Goal: Task Accomplishment & Management: Use online tool/utility

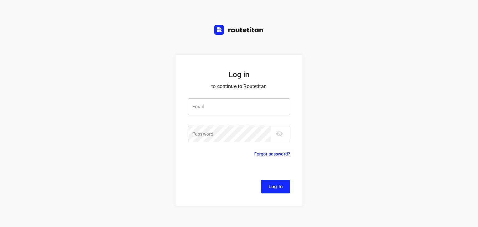
click at [213, 109] on input "email" at bounding box center [239, 106] width 102 height 17
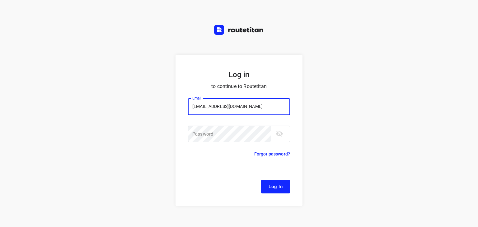
type input "remco@fruitopjewerk.nl"
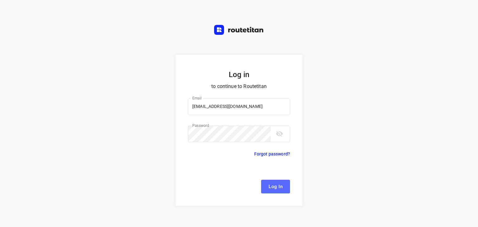
click at [269, 188] on span "Log In" at bounding box center [276, 187] width 14 height 8
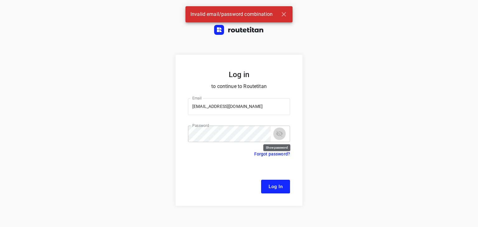
click at [278, 135] on icon "toggle password visibility" at bounding box center [279, 134] width 7 height 6
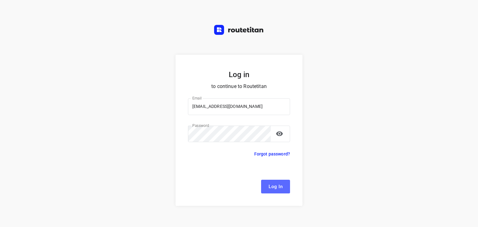
click at [269, 191] on button "Log In" at bounding box center [275, 187] width 29 height 14
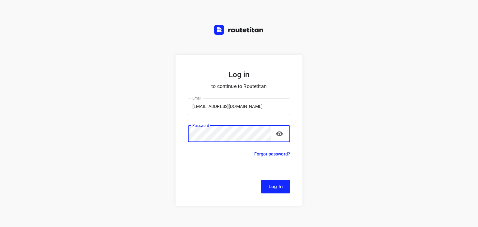
click at [261, 180] on button "Log In" at bounding box center [275, 187] width 29 height 14
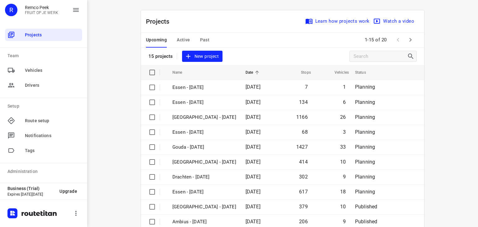
scroll to position [87, 0]
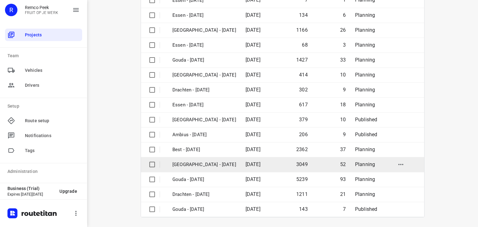
click at [213, 163] on p "[GEOGRAPHIC_DATA] - [DATE]" at bounding box center [204, 164] width 64 height 7
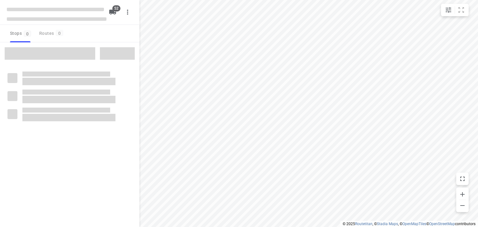
checkbox input "true"
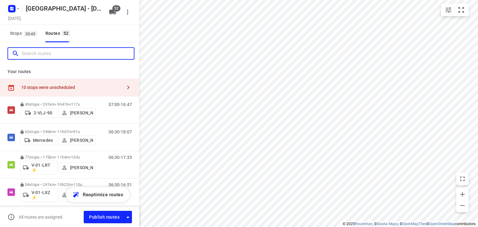
click at [96, 55] on input "Search routes" at bounding box center [78, 54] width 112 height 10
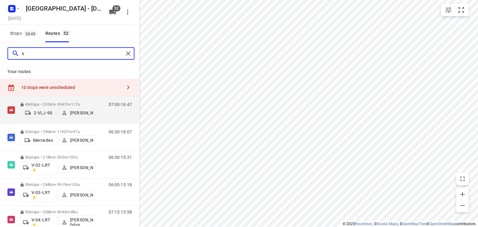
click at [96, 55] on input "s" at bounding box center [73, 54] width 102 height 10
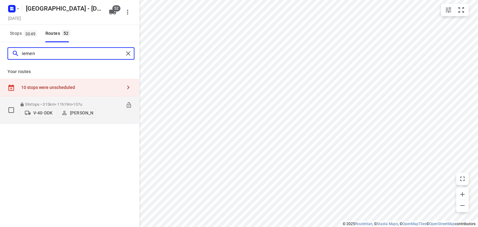
type input "iemen"
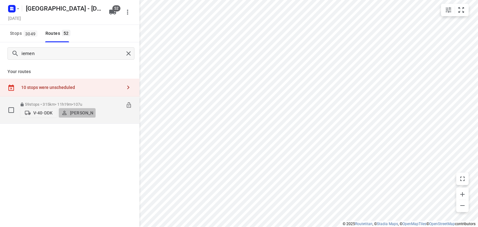
click at [81, 114] on p "[PERSON_NAME]" at bounding box center [81, 112] width 23 height 5
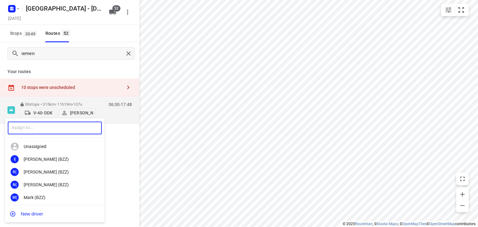
click at [73, 126] on input "text" at bounding box center [55, 128] width 94 height 13
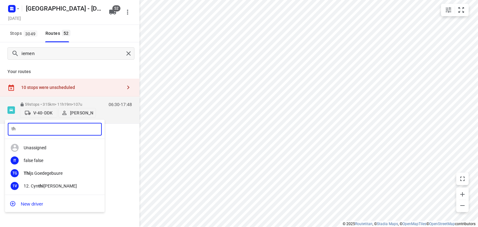
type input "t"
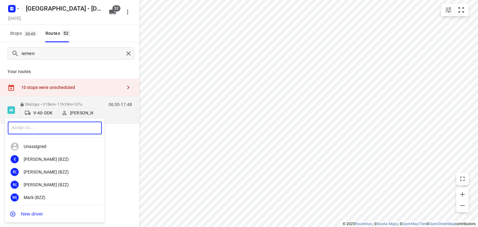
click at [65, 122] on input "text" at bounding box center [55, 128] width 94 height 13
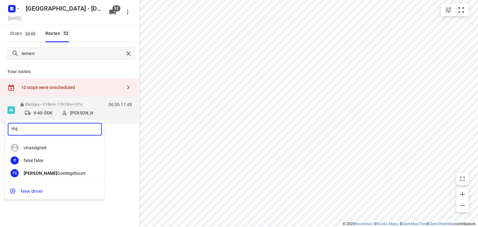
type input "thijs"
click at [117, 32] on div at bounding box center [239, 113] width 478 height 227
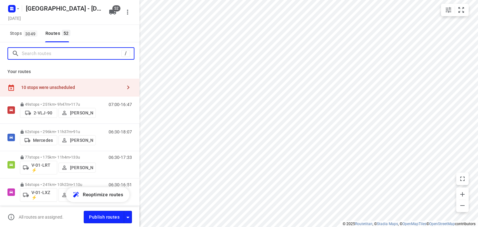
click at [105, 54] on input "Search routes" at bounding box center [72, 54] width 100 height 10
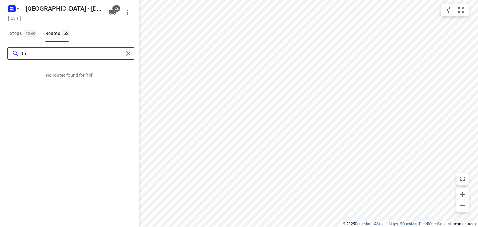
type input "t"
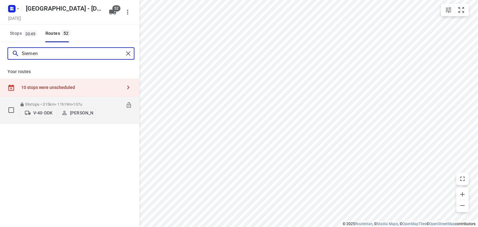
type input "Siemen"
click at [79, 110] on p "[PERSON_NAME]" at bounding box center [81, 112] width 23 height 5
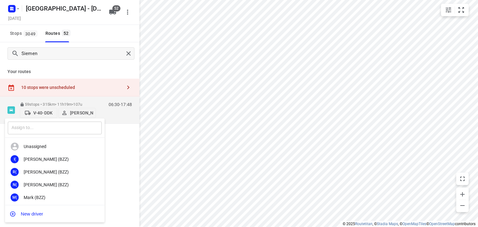
click at [62, 133] on input "text" at bounding box center [55, 128] width 94 height 13
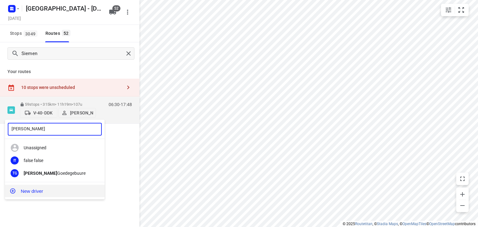
type input "[PERSON_NAME]"
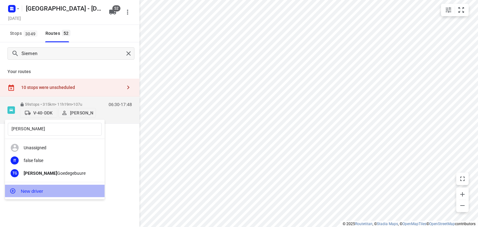
click at [30, 188] on button "New driver" at bounding box center [55, 191] width 100 height 12
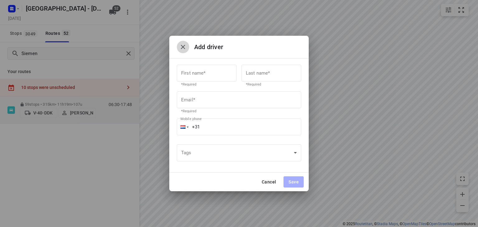
click at [185, 46] on icon "button" at bounding box center [182, 46] width 7 height 7
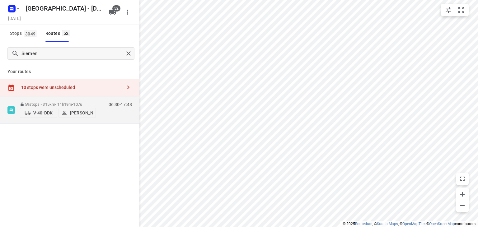
click at [112, 66] on div "Your routes 10 stops were unscheduled 59 stops • 315km • 11h19m • 107u V-40-DDK…" at bounding box center [69, 94] width 139 height 59
click at [127, 34] on div "Stops 3049 Routes 52" at bounding box center [69, 33] width 139 height 17
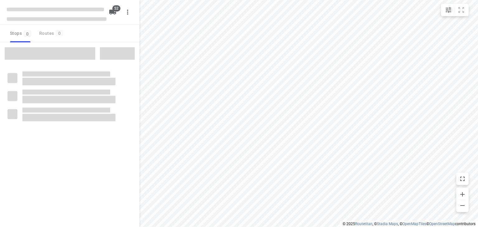
checkbox input "true"
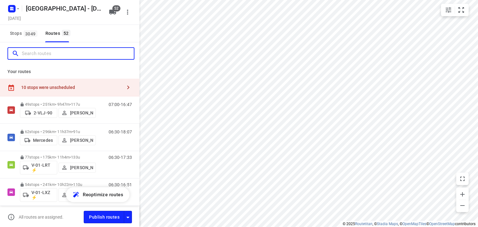
click at [78, 56] on input "Search routes" at bounding box center [78, 54] width 112 height 10
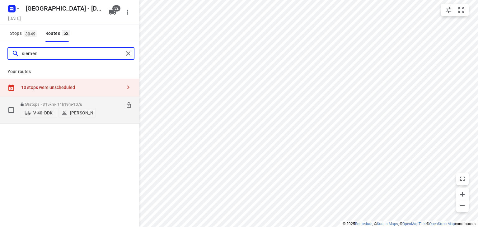
type input "siemen"
click at [78, 115] on p "[PERSON_NAME]" at bounding box center [81, 112] width 23 height 5
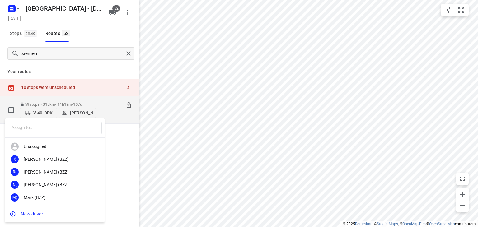
click at [83, 131] on input "text" at bounding box center [55, 128] width 94 height 13
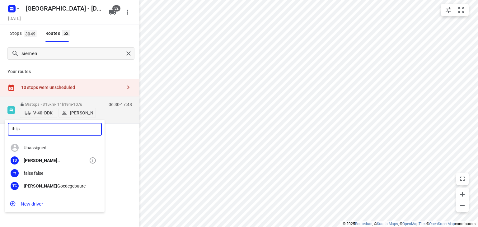
type input "thijs"
click at [50, 157] on div "TD [PERSON_NAME]" at bounding box center [55, 160] width 100 height 13
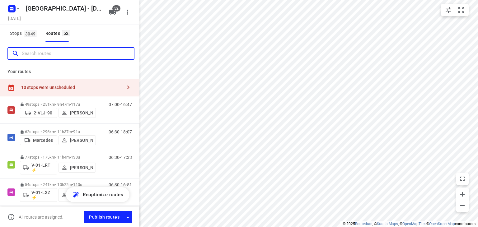
click at [104, 51] on input "Search routes" at bounding box center [78, 54] width 112 height 10
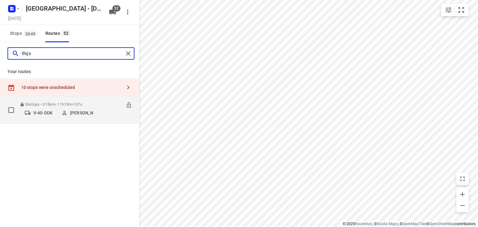
type input "thijs"
click at [112, 121] on div "06:30-17:48" at bounding box center [116, 111] width 31 height 19
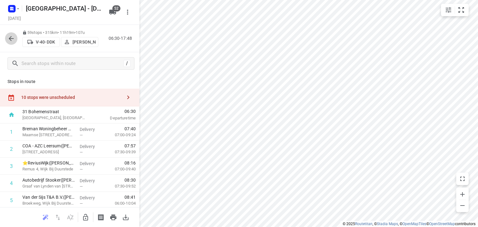
click at [11, 43] on button "button" at bounding box center [11, 38] width 12 height 12
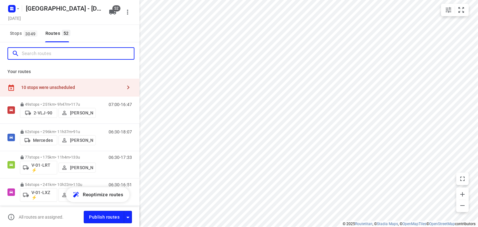
click at [101, 57] on input "Search routes" at bounding box center [78, 54] width 112 height 10
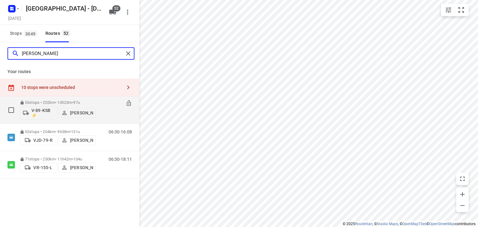
type input "[PERSON_NAME]"
click at [39, 113] on p "V-89-KSB ⚡" at bounding box center [42, 113] width 23 height 10
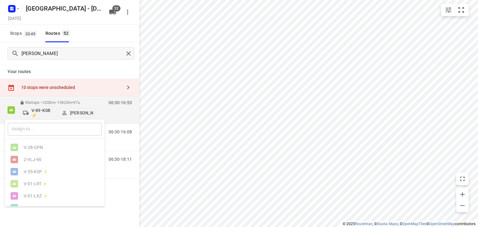
click at [41, 133] on input "text" at bounding box center [55, 129] width 94 height 13
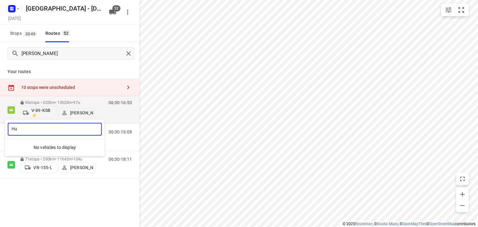
type input "H"
type input "a"
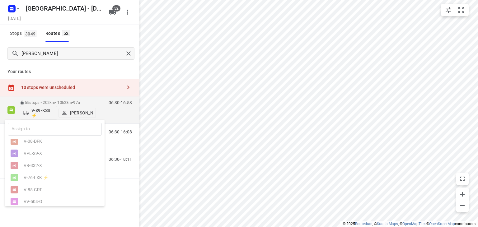
scroll to position [591, 0]
click at [116, 221] on div at bounding box center [239, 113] width 478 height 227
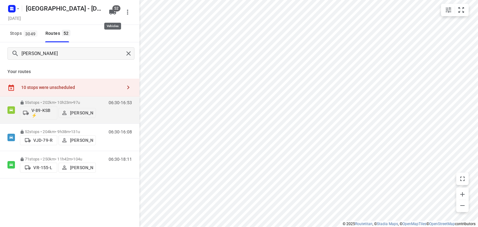
click at [113, 17] on button "52" at bounding box center [112, 12] width 12 height 12
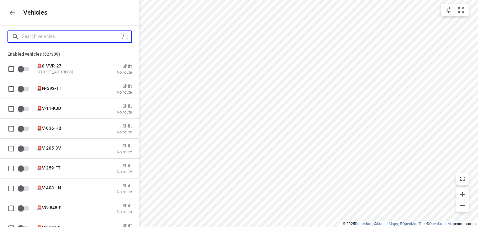
click at [70, 36] on input "Search vehicles" at bounding box center [70, 37] width 97 height 10
type input "a"
checkbox input "false"
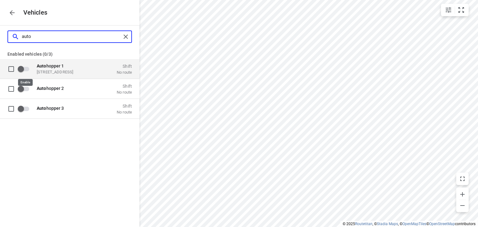
type input "auto"
click at [22, 70] on input "grid" at bounding box center [20, 69] width 35 height 12
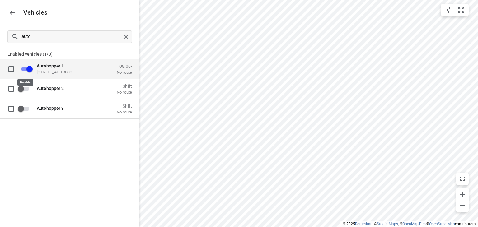
click at [32, 68] on input "grid" at bounding box center [29, 69] width 35 height 12
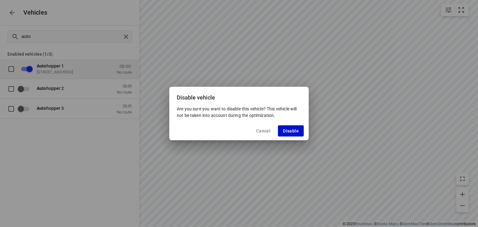
click at [288, 133] on button "Disable" at bounding box center [291, 130] width 26 height 11
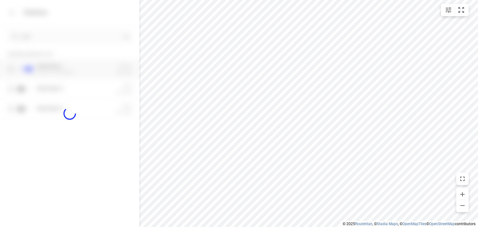
checkbox input "false"
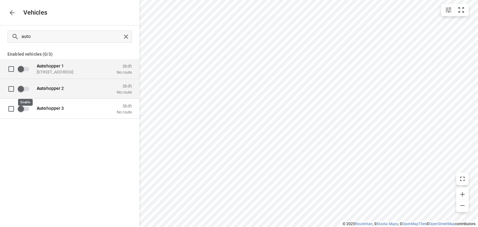
click at [21, 89] on input "grid" at bounding box center [20, 89] width 35 height 12
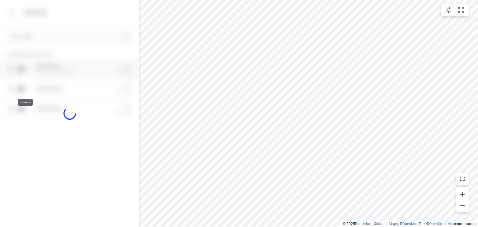
checkbox input "true"
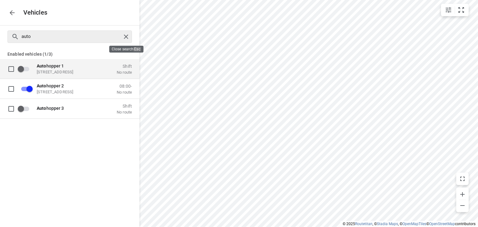
checkbox input "false"
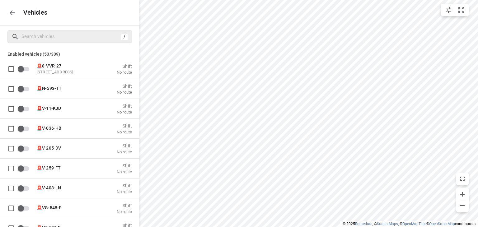
click at [11, 10] on icon "button" at bounding box center [11, 12] width 7 height 7
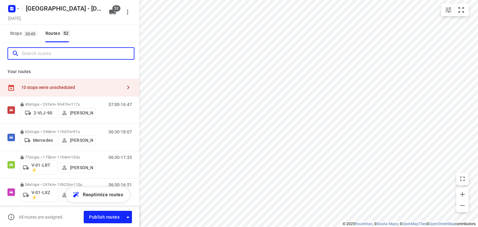
click at [77, 49] on input "Search routes" at bounding box center [78, 54] width 112 height 10
type input "E"
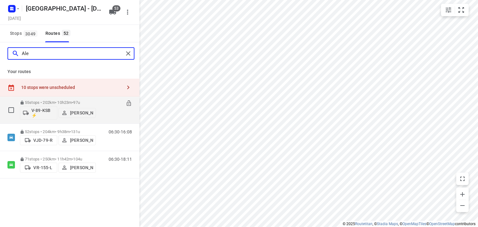
type input "Ale"
click at [39, 111] on p "V-89-KSB ⚡" at bounding box center [42, 113] width 23 height 10
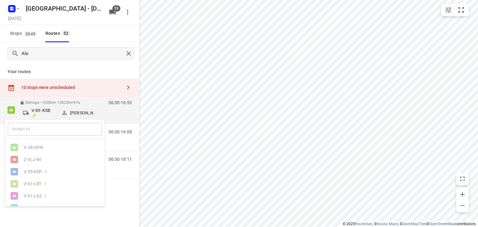
click at [39, 131] on input "text" at bounding box center [55, 129] width 94 height 13
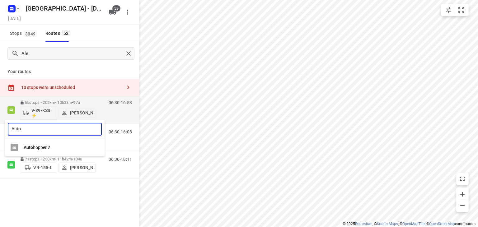
type input "Auto"
click at [44, 151] on div "Auto hopper 2" at bounding box center [55, 148] width 100 height 12
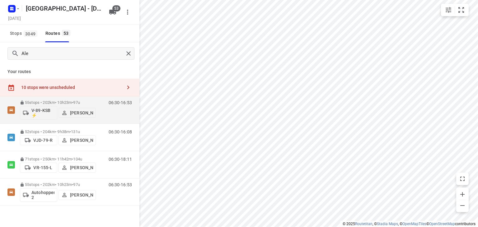
click at [105, 29] on div "Stops 3049 Routes 53" at bounding box center [69, 33] width 139 height 17
click at [124, 38] on div "Stops 3049 Routes 53" at bounding box center [69, 33] width 139 height 17
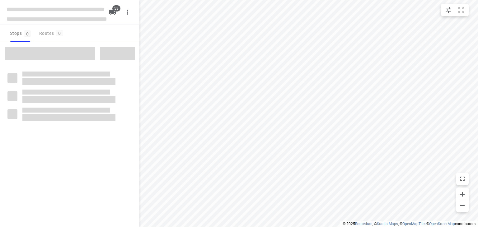
checkbox input "true"
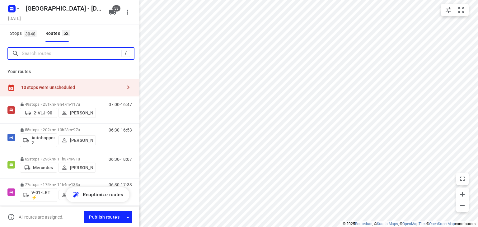
click at [70, 54] on input "Search routes" at bounding box center [72, 54] width 100 height 10
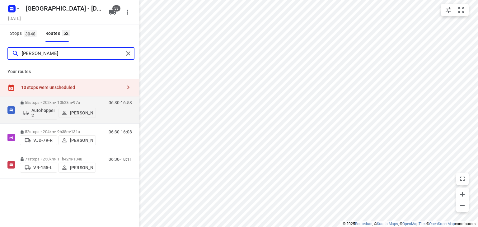
type input "alex"
click at [91, 193] on div "alex Your routes 10 stops were unscheduled 55 stops • 202km • 10h23m • 97u Auto…" at bounding box center [69, 143] width 139 height 202
